Goal: Task Accomplishment & Management: Complete application form

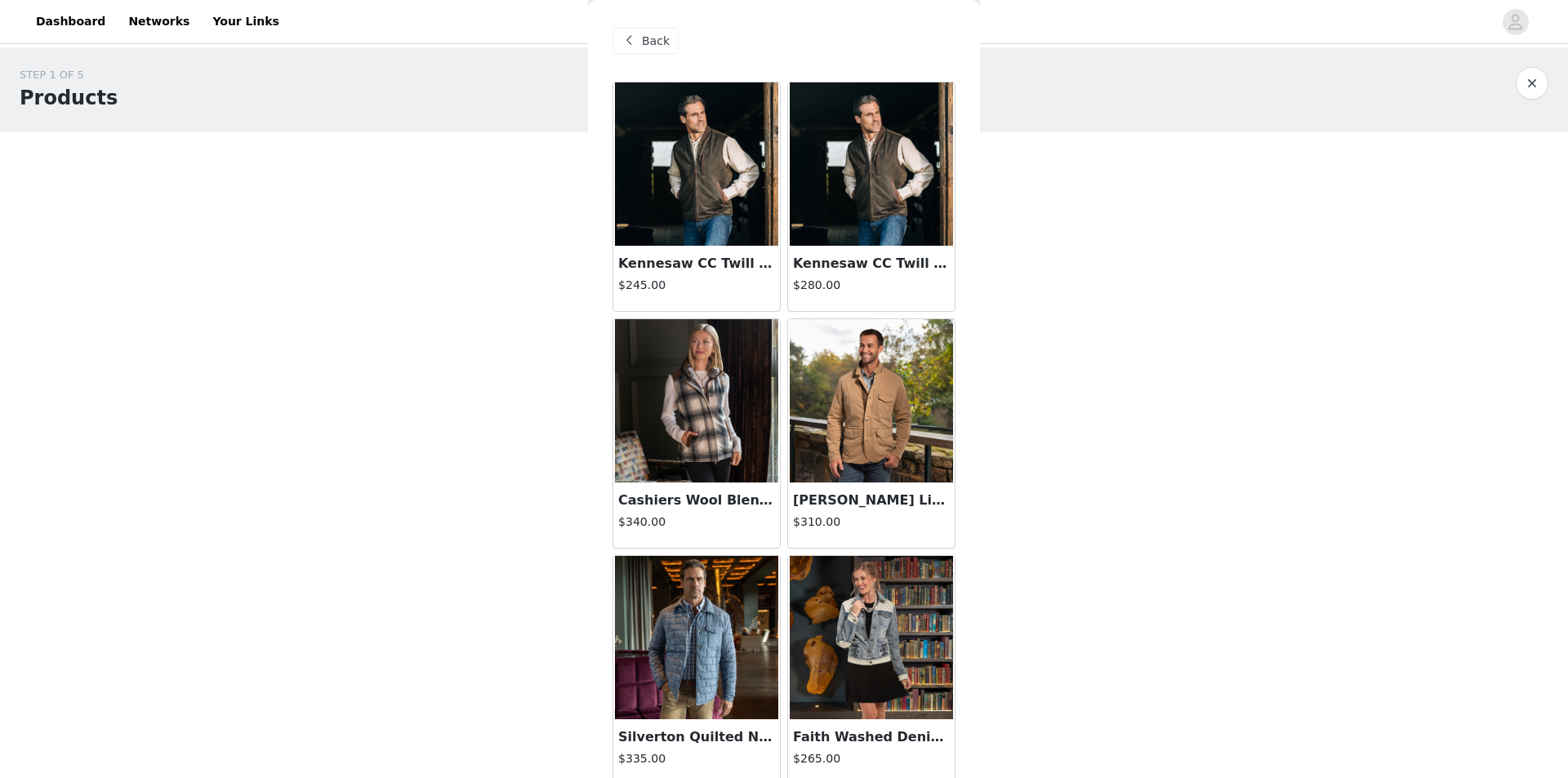
click at [684, 435] on img at bounding box center [696, 400] width 163 height 163
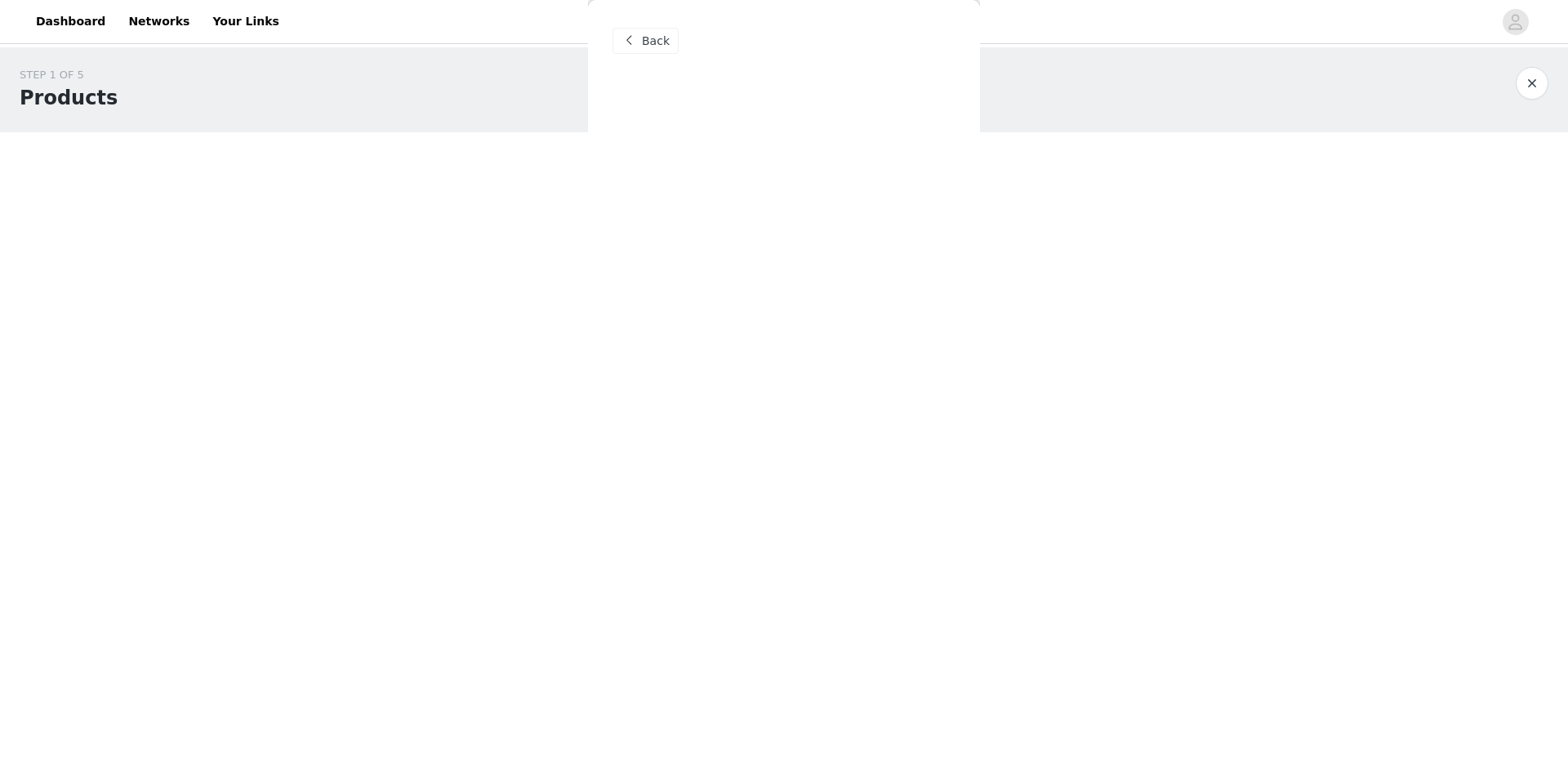
click at [690, 521] on div "Back Cashiers Wool Blend Vest with Rabbit Fur Collar $340.00 Size Select size A…" at bounding box center [784, 389] width 392 height 778
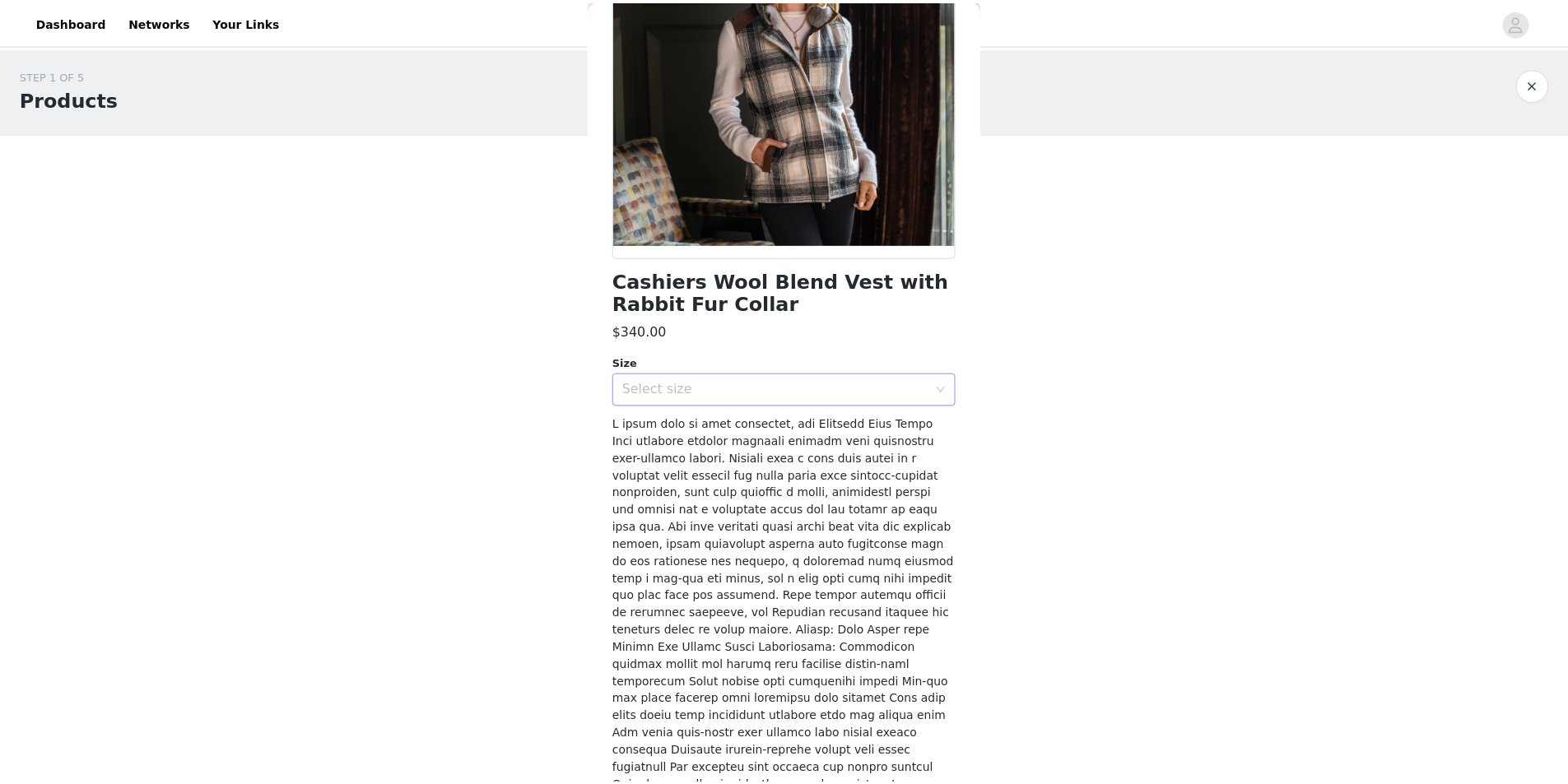
scroll to position [241, 0]
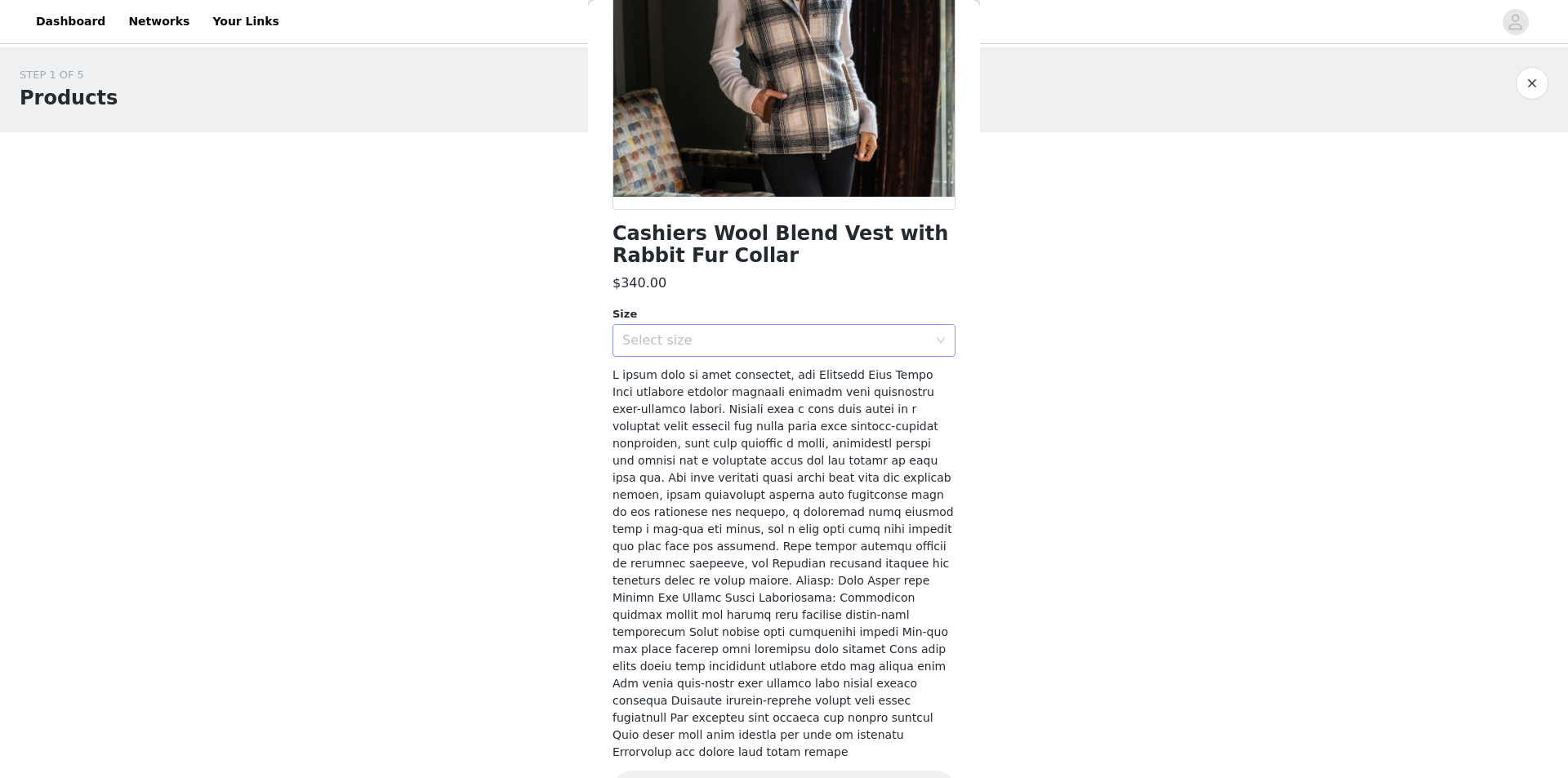
click at [921, 338] on div "Select size" at bounding box center [779, 340] width 313 height 31
click at [691, 341] on div "Select size" at bounding box center [775, 340] width 305 height 16
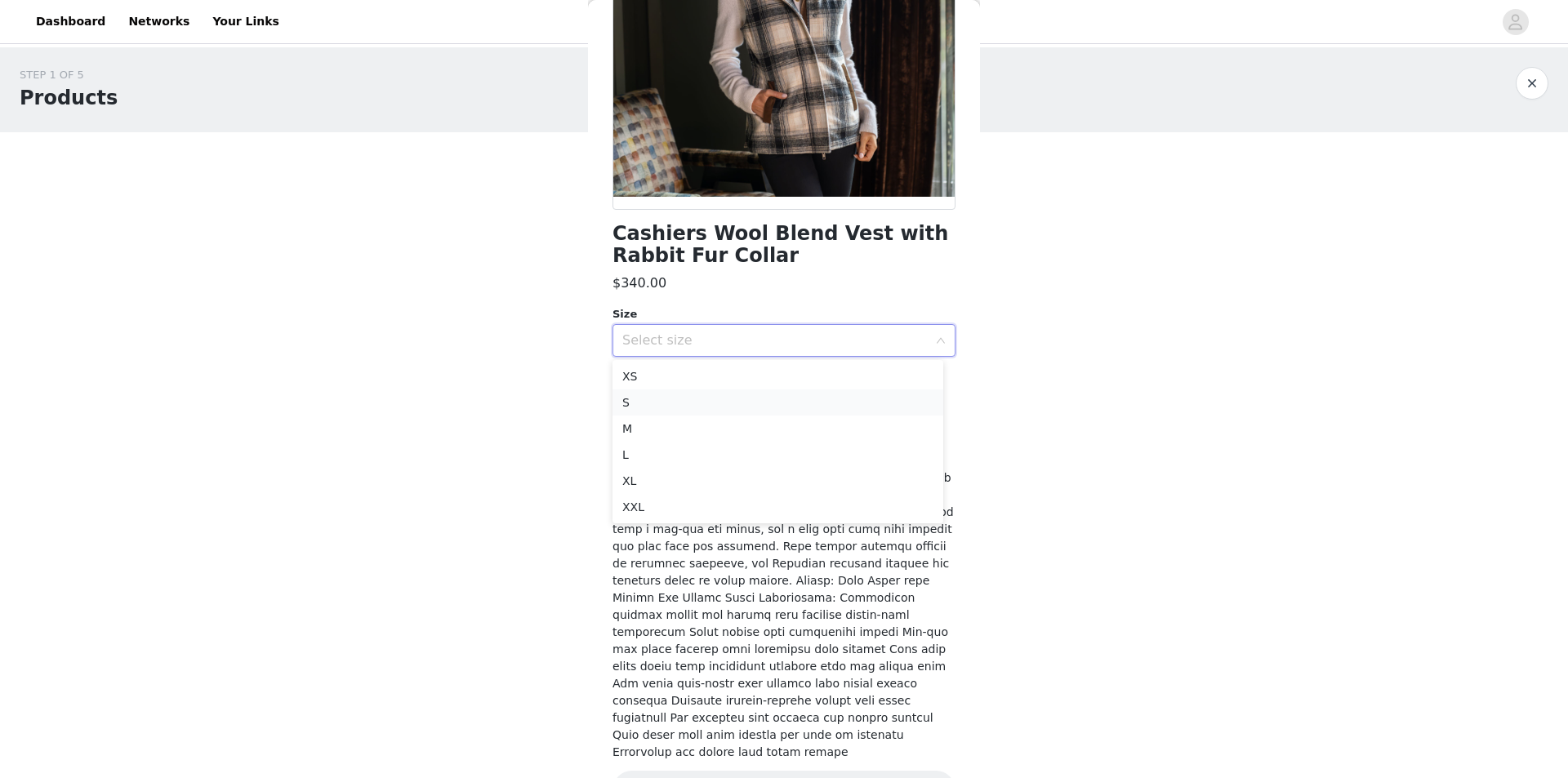
click at [677, 406] on li "S" at bounding box center [777, 402] width 331 height 26
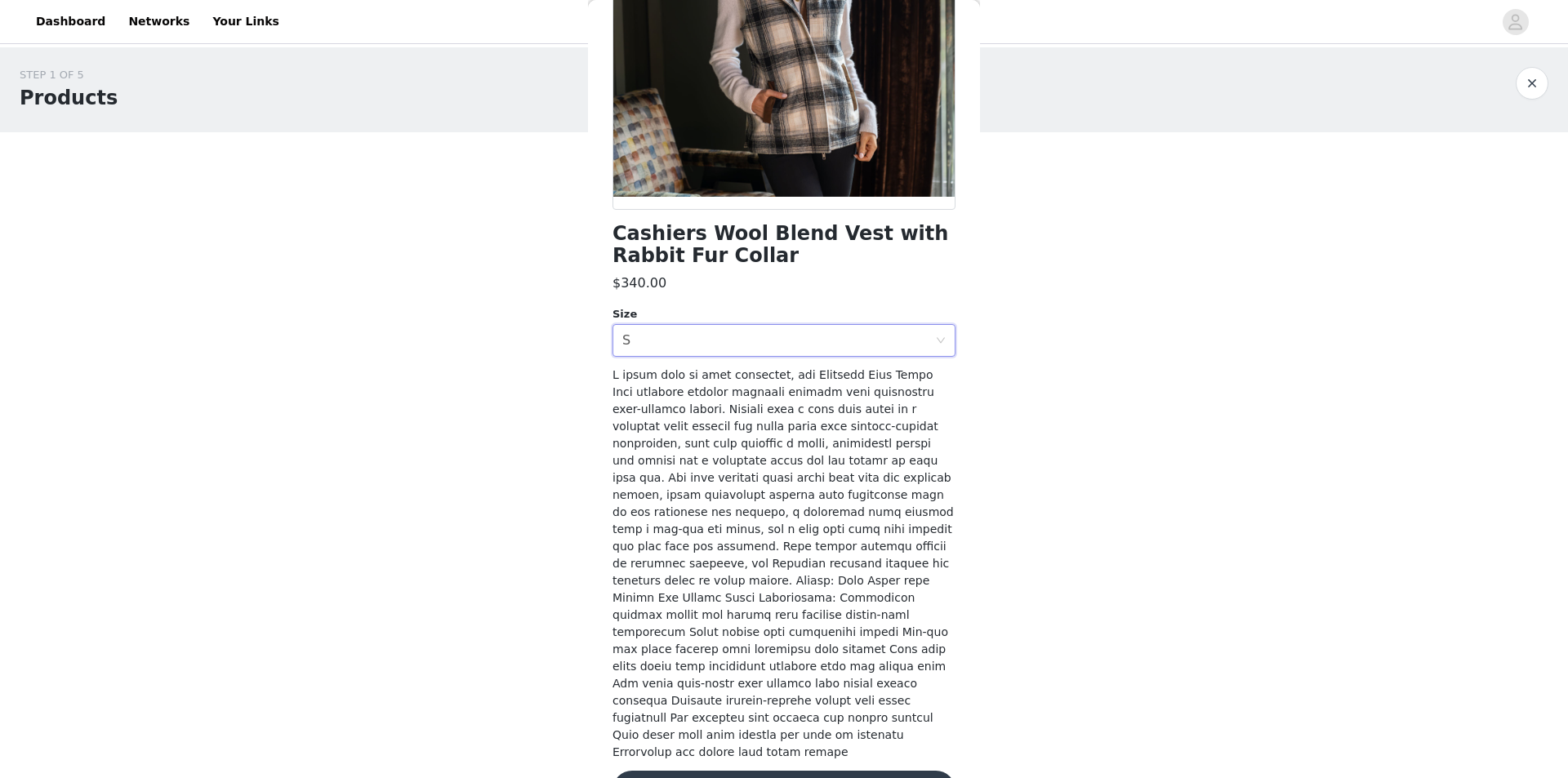
click at [800, 771] on button "Add Product" at bounding box center [784, 790] width 343 height 39
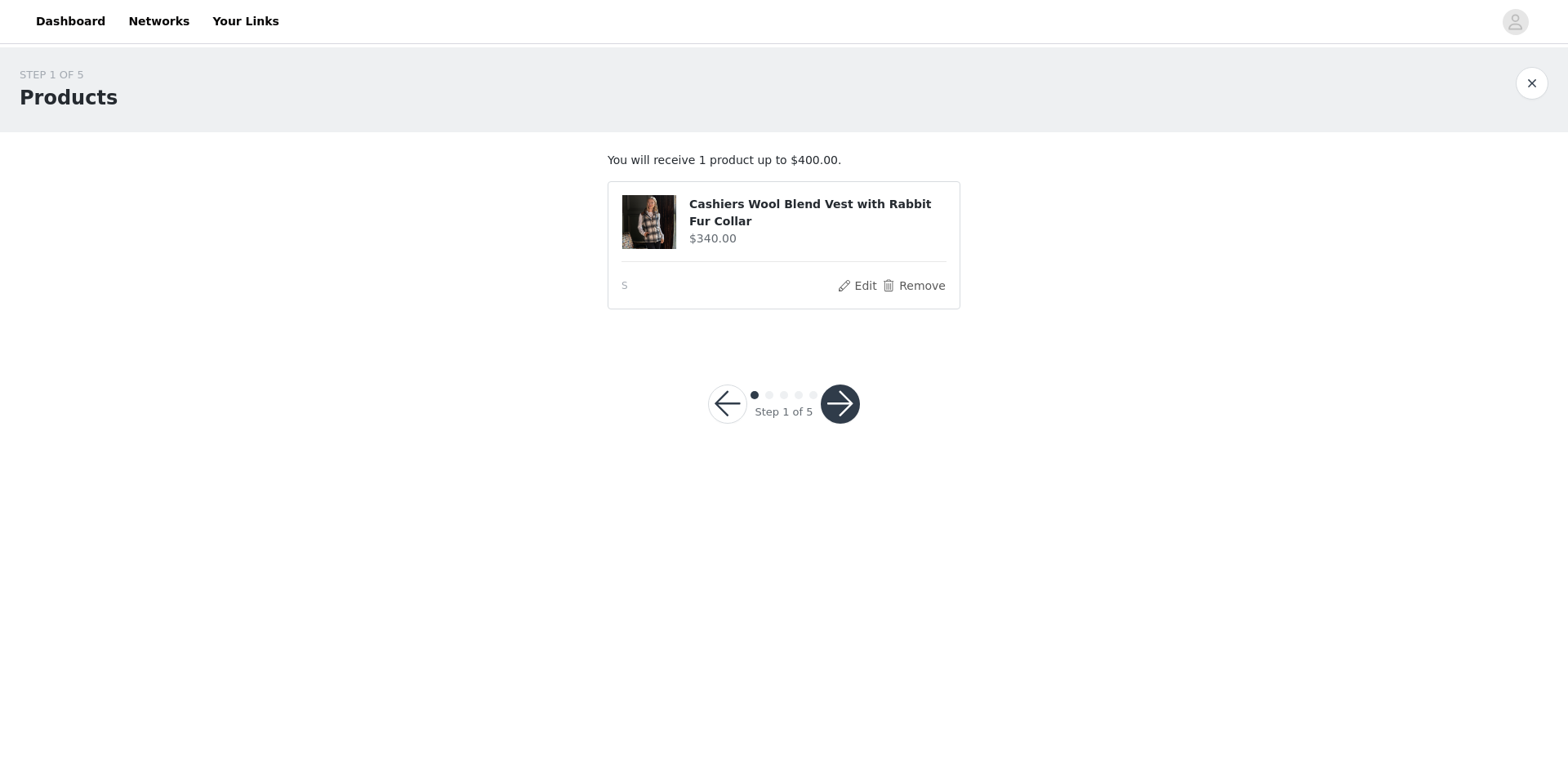
click at [838, 406] on button "button" at bounding box center [840, 403] width 39 height 39
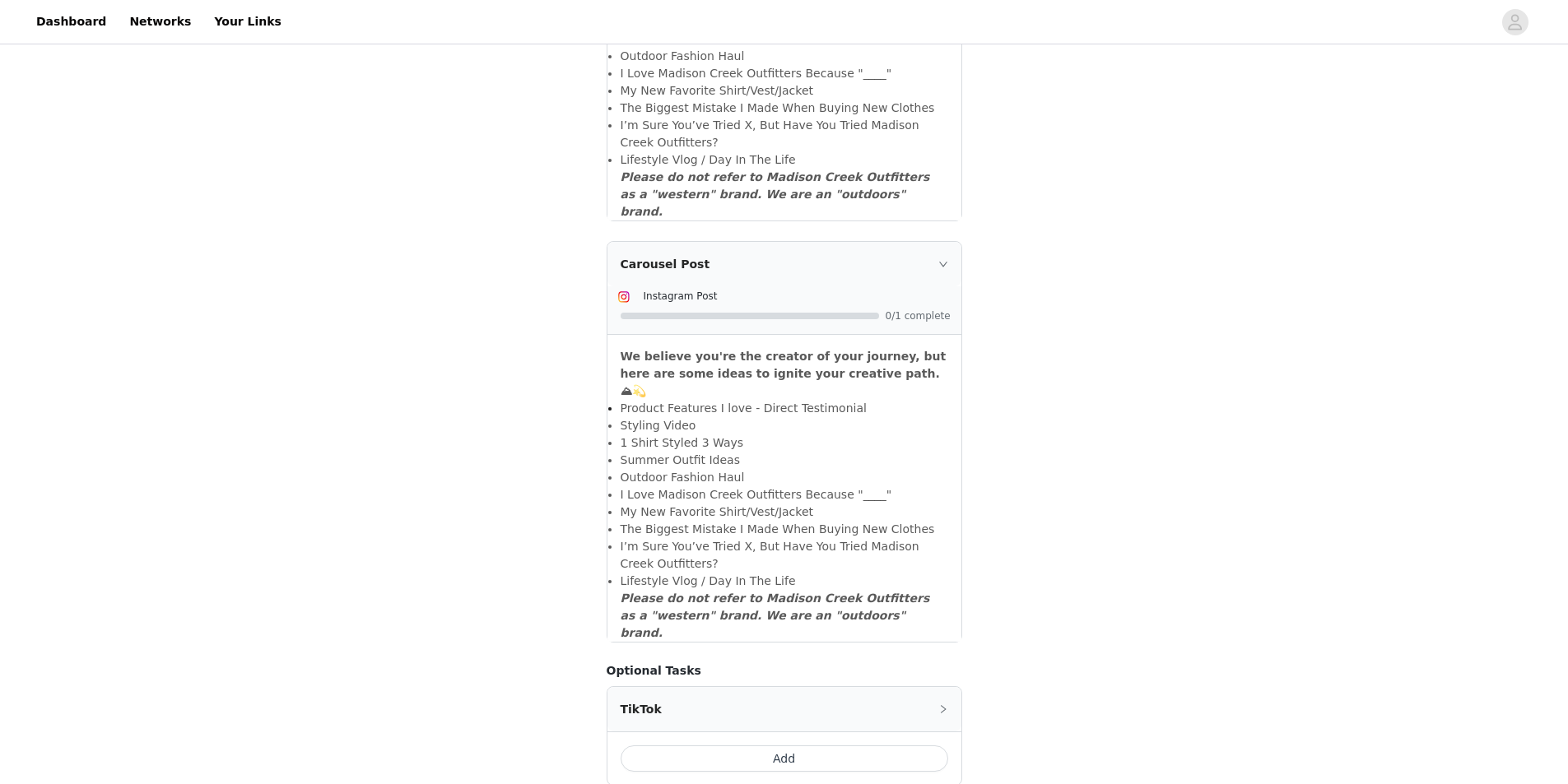
scroll to position [1160, 0]
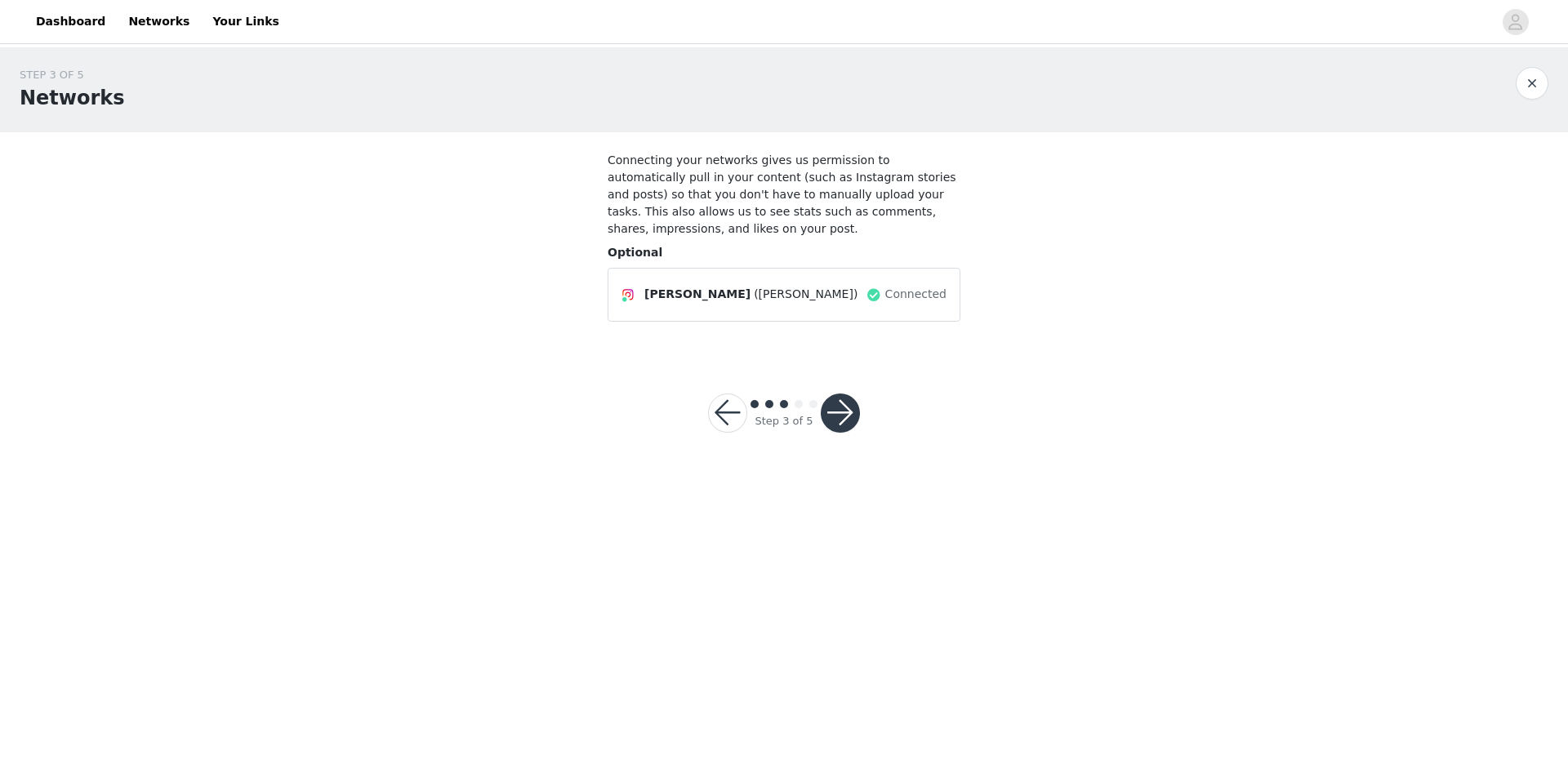
click at [833, 397] on button "button" at bounding box center [840, 413] width 39 height 39
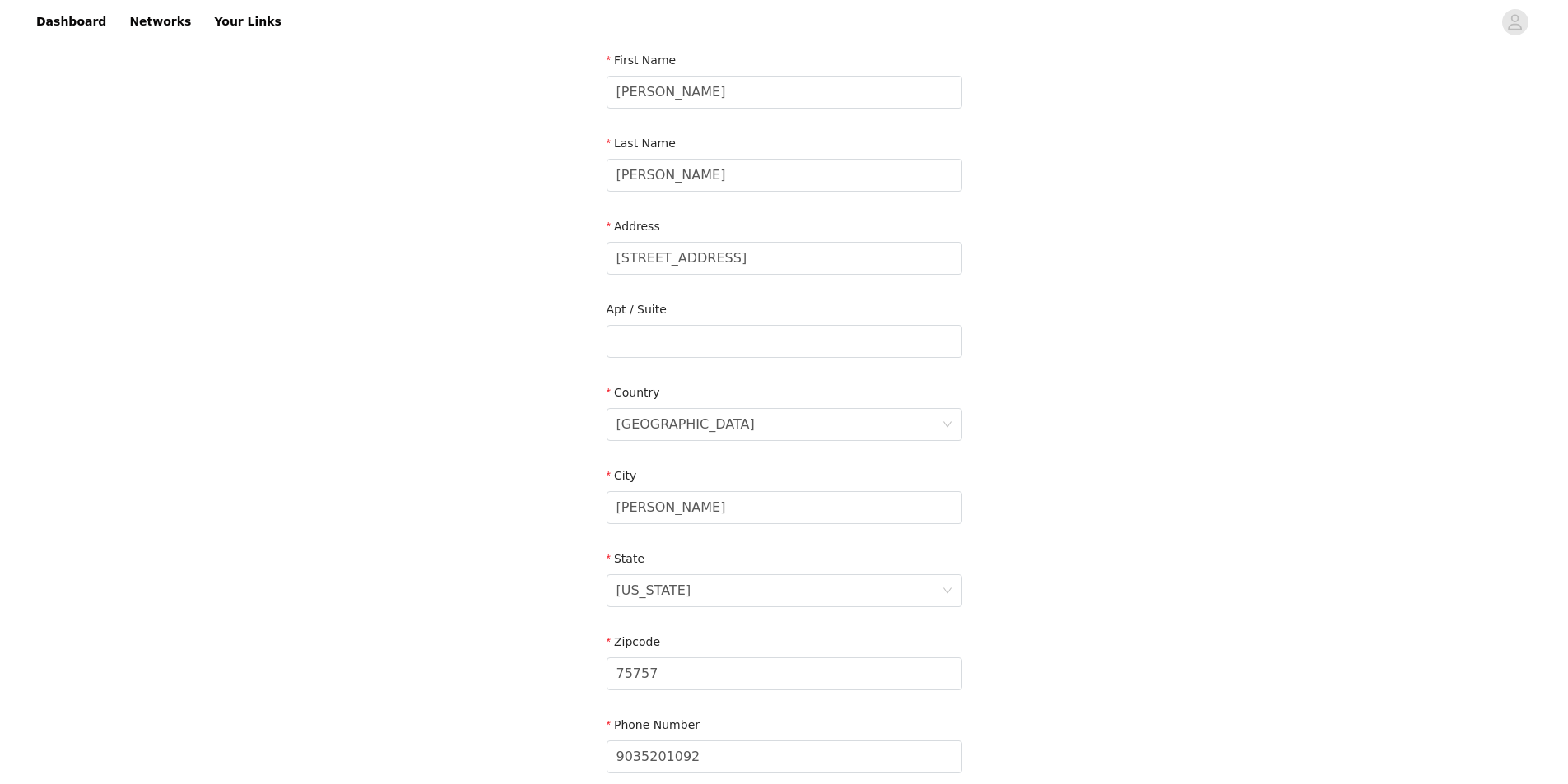
scroll to position [338, 0]
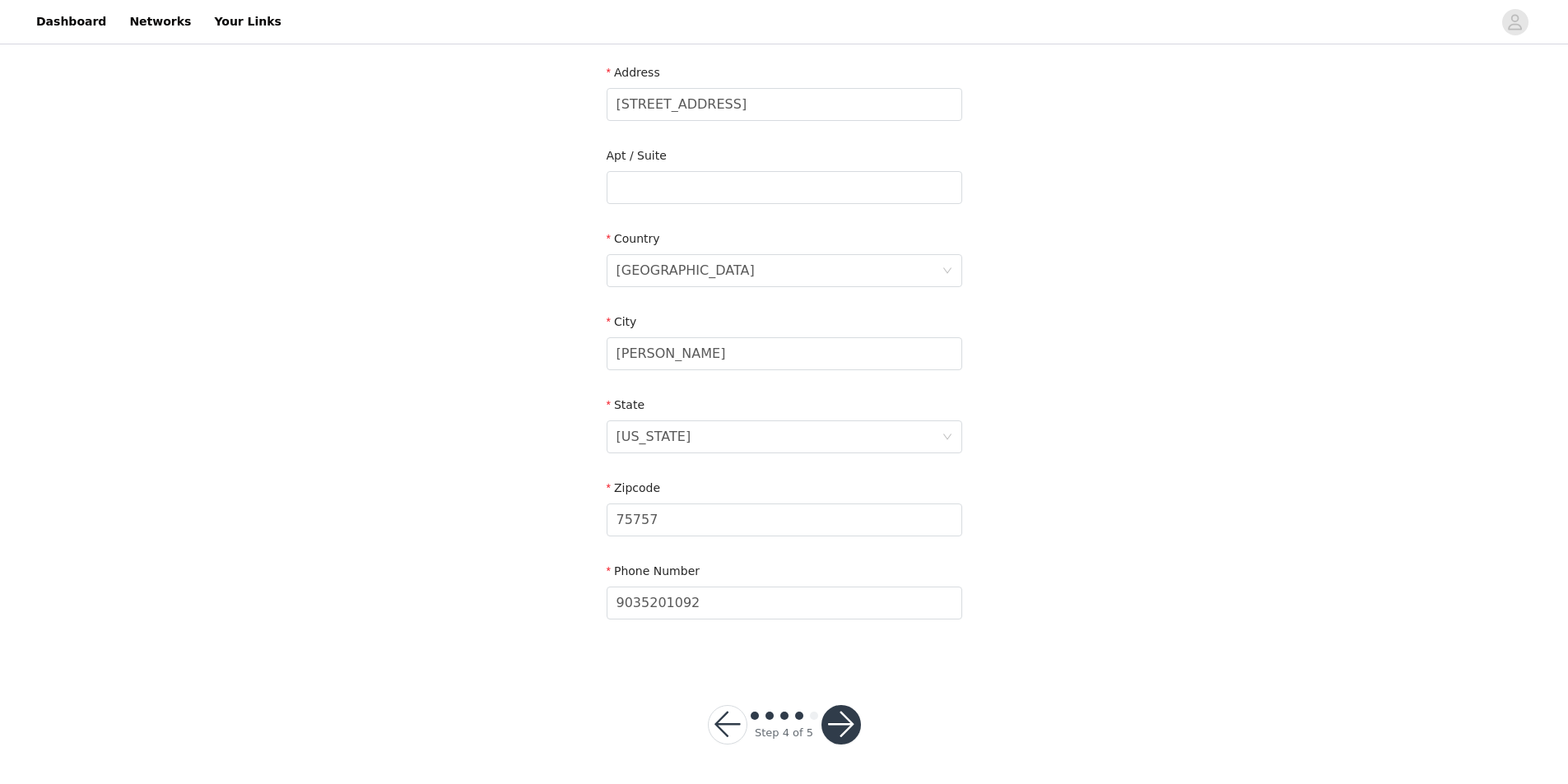
click at [724, 725] on button "button" at bounding box center [727, 724] width 39 height 39
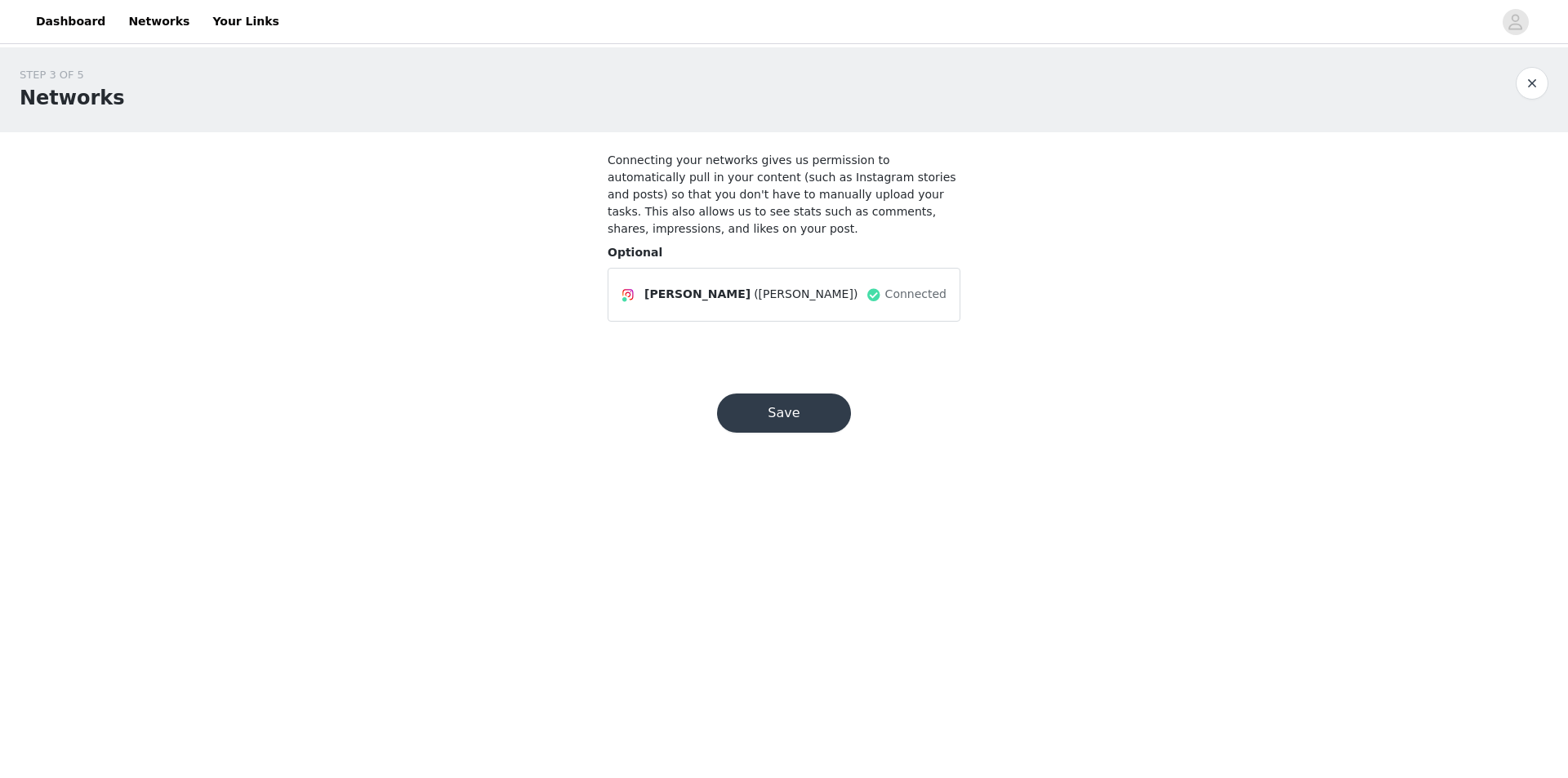
click at [800, 394] on button "Save" at bounding box center [784, 413] width 133 height 39
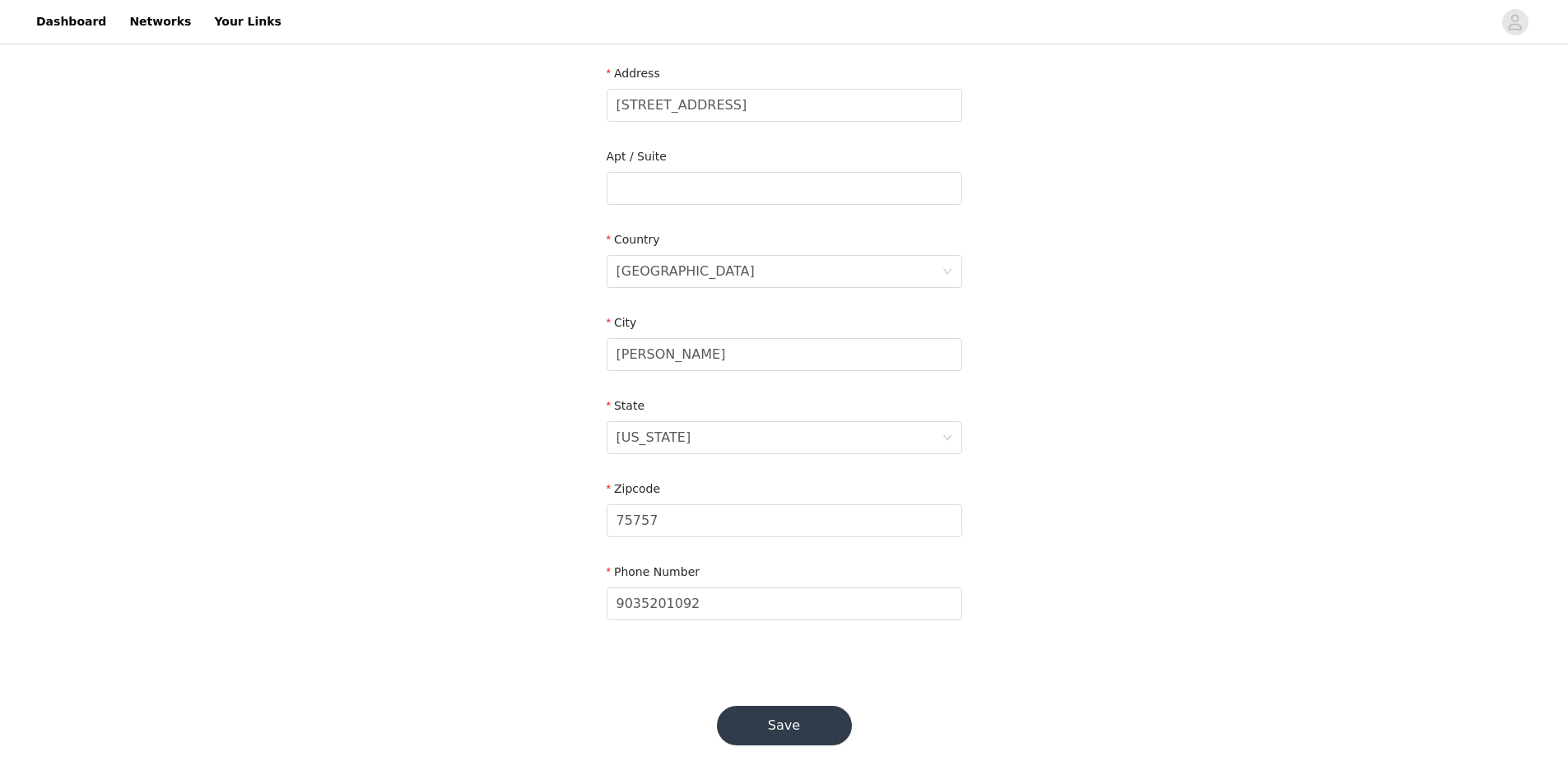
scroll to position [338, 0]
click at [787, 726] on button "Save" at bounding box center [784, 724] width 135 height 39
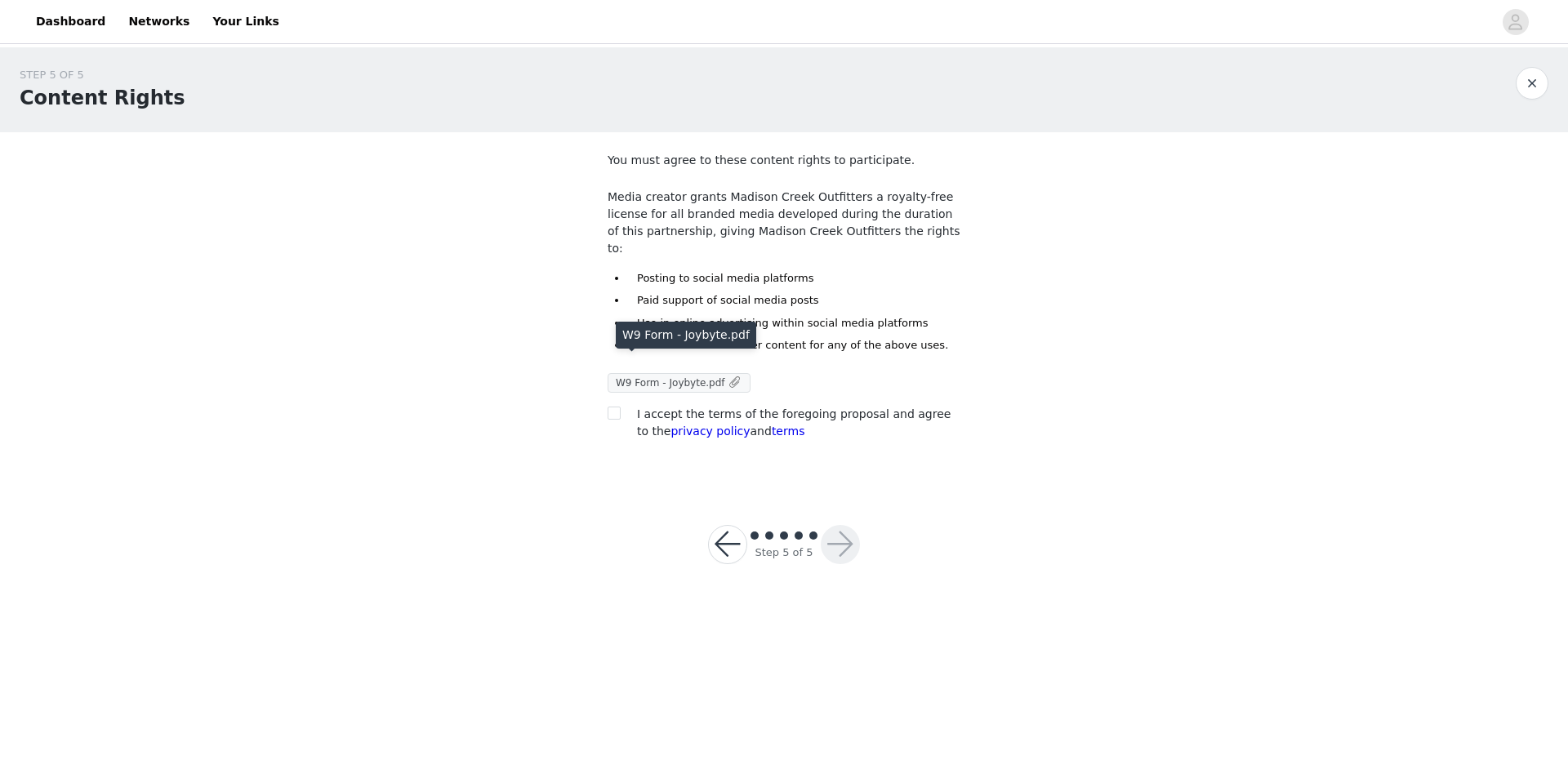
click at [701, 378] on span "W9 Form - Joybyte.pdf" at bounding box center [670, 383] width 110 height 11
click at [625, 378] on span "W9 Form - Joybyte.pdf" at bounding box center [670, 383] width 110 height 11
click at [614, 407] on input "checkbox" at bounding box center [613, 413] width 11 height 11
checkbox input "true"
click at [843, 528] on button "button" at bounding box center [840, 544] width 39 height 39
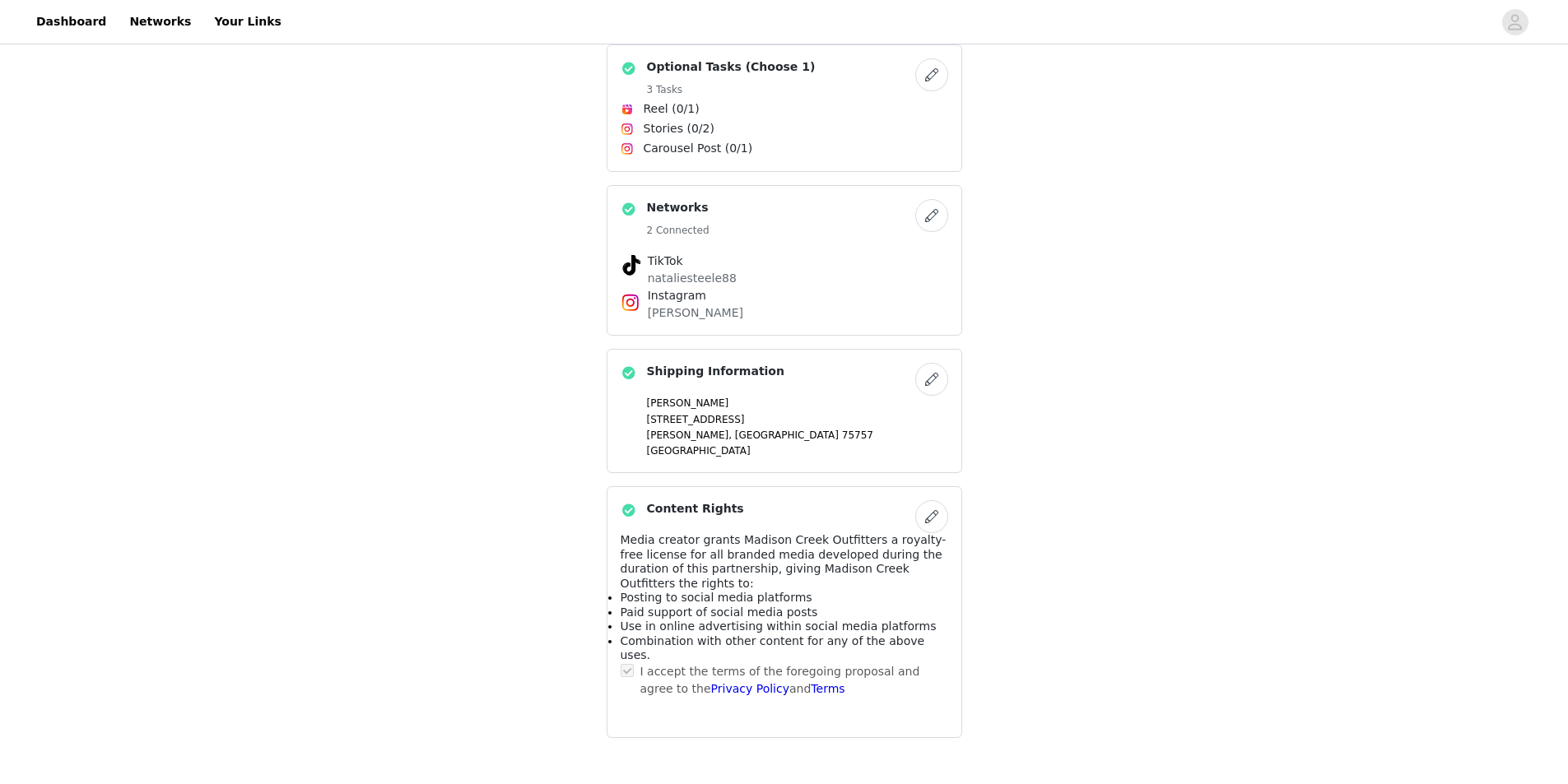
scroll to position [776, 0]
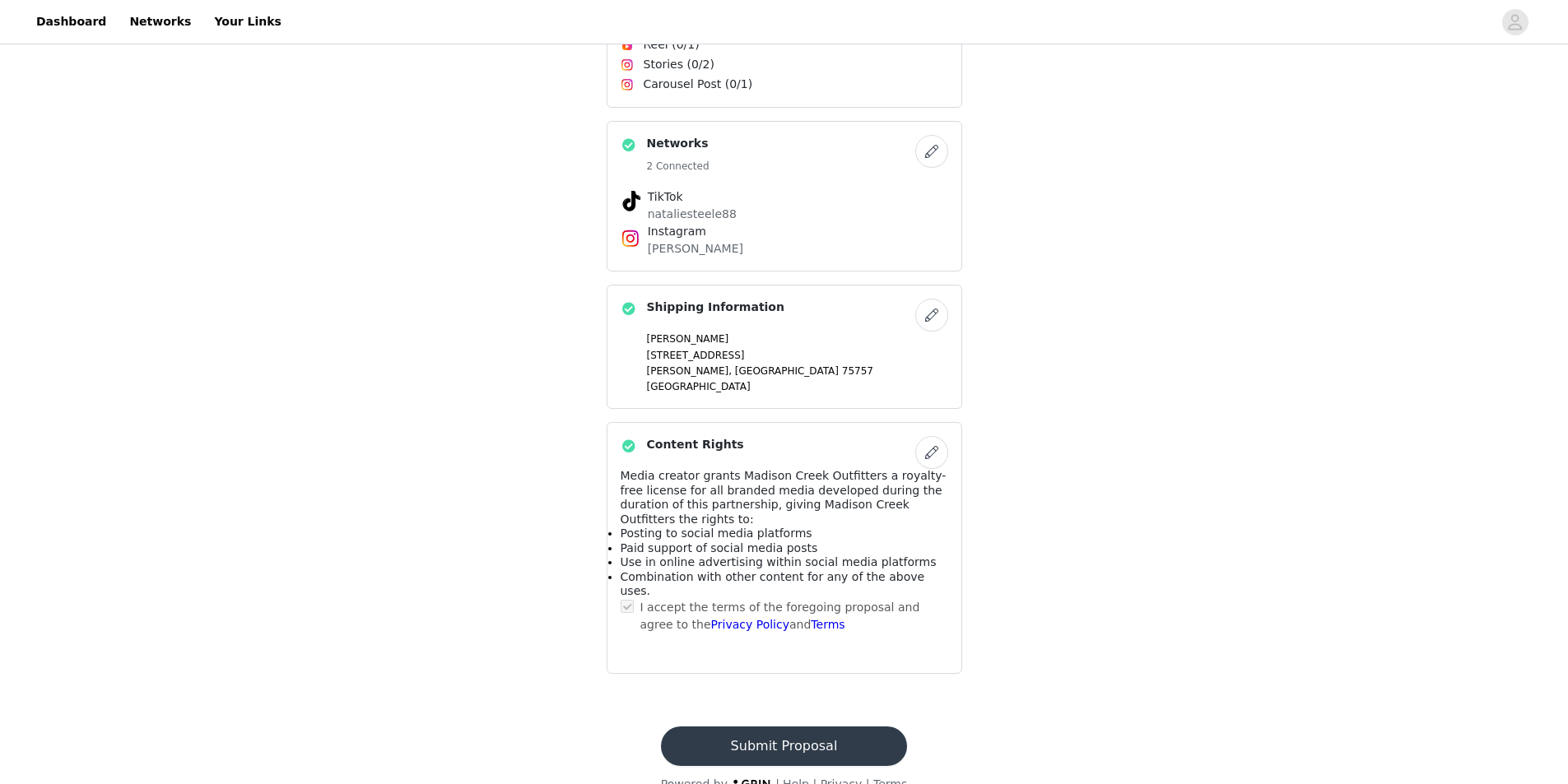
click at [786, 726] on button "Submit Proposal" at bounding box center [784, 746] width 246 height 39
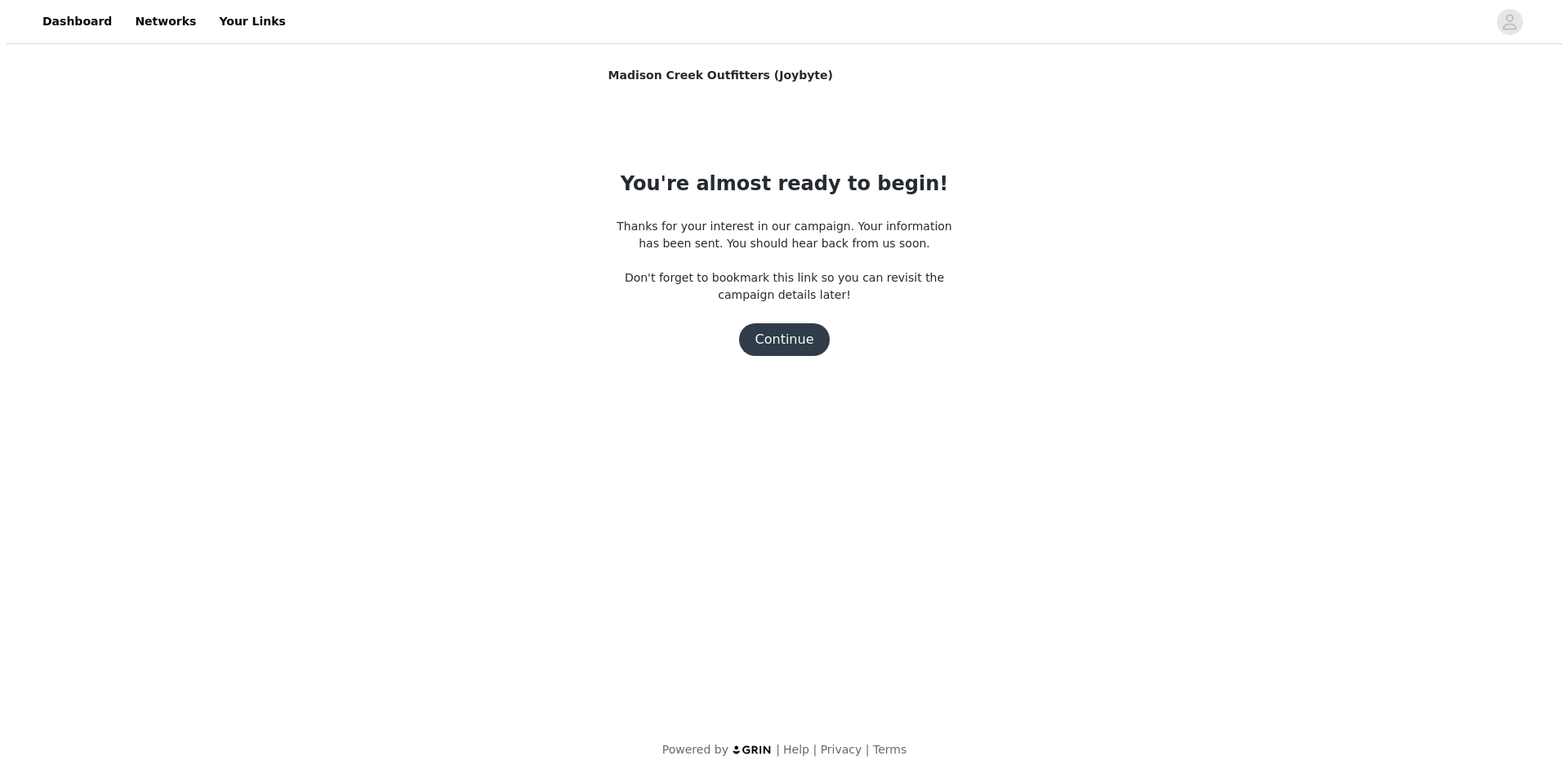
scroll to position [0, 0]
click at [785, 338] on button "Continue" at bounding box center [784, 339] width 92 height 32
